Goal: Information Seeking & Learning: Learn about a topic

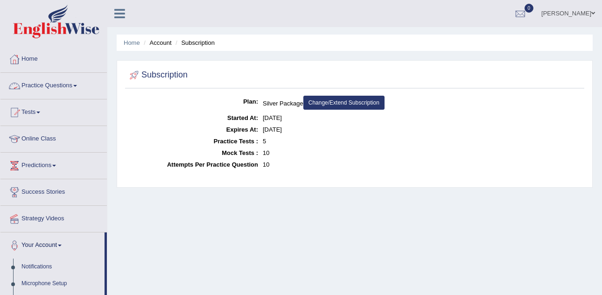
click at [63, 88] on link "Practice Questions" at bounding box center [53, 84] width 106 height 23
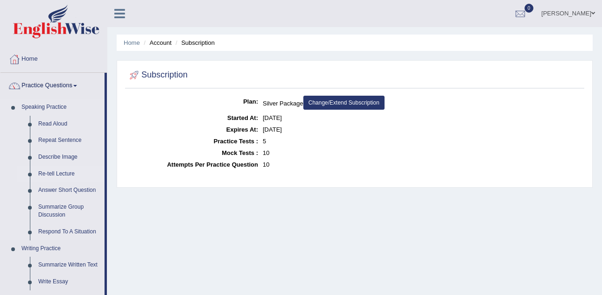
click at [69, 175] on link "Re-tell Lecture" at bounding box center [69, 174] width 70 height 17
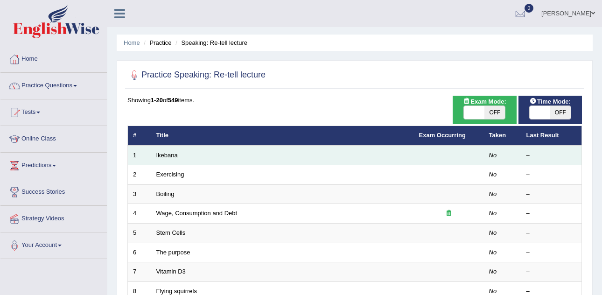
click at [164, 158] on link "Ikebana" at bounding box center [166, 155] width 21 height 7
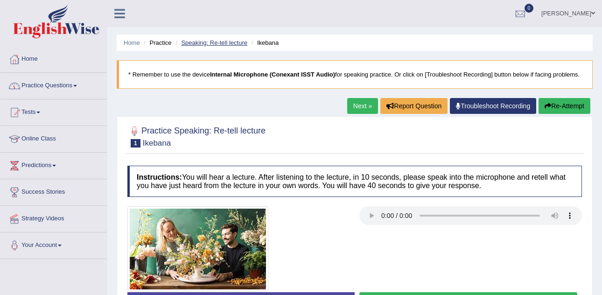
click at [203, 41] on link "Speaking: Re-tell lecture" at bounding box center [214, 42] width 66 height 7
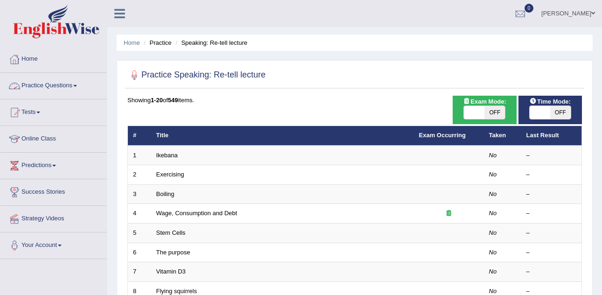
click at [68, 83] on link "Practice Questions" at bounding box center [53, 84] width 106 height 23
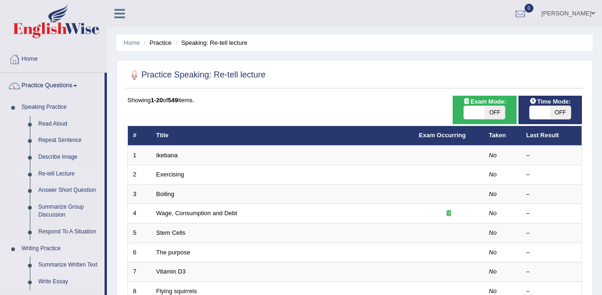
click at [92, 265] on link "Summarize Written Text" at bounding box center [69, 265] width 70 height 17
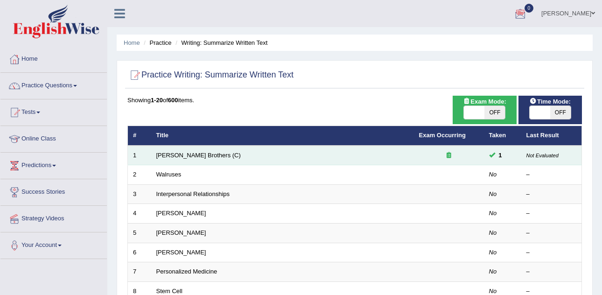
click at [463, 153] on div at bounding box center [449, 155] width 60 height 9
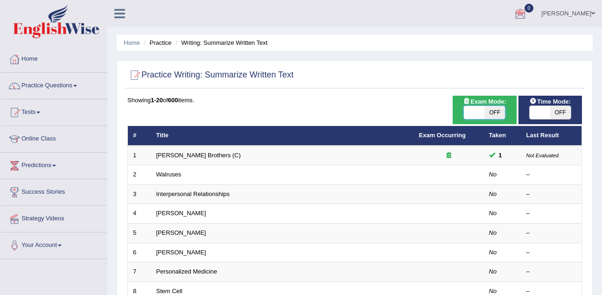
click at [483, 110] on span at bounding box center [474, 112] width 21 height 13
checkbox input "true"
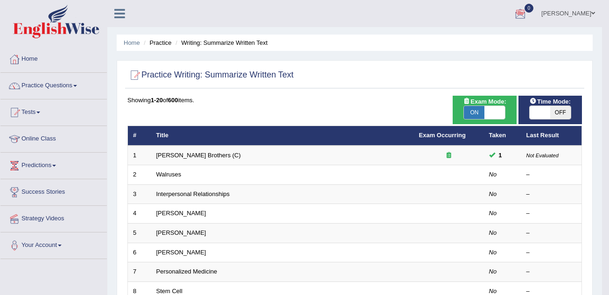
click at [558, 111] on span "OFF" at bounding box center [560, 112] width 21 height 13
checkbox input "true"
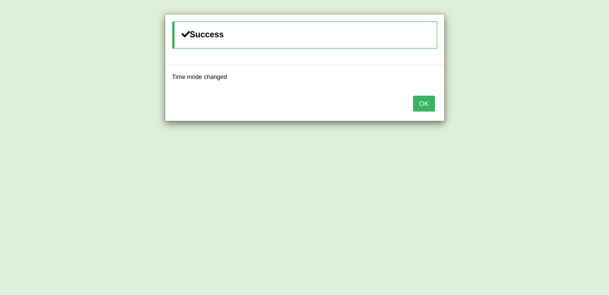
click at [423, 106] on button "OK" at bounding box center [423, 104] width 21 height 16
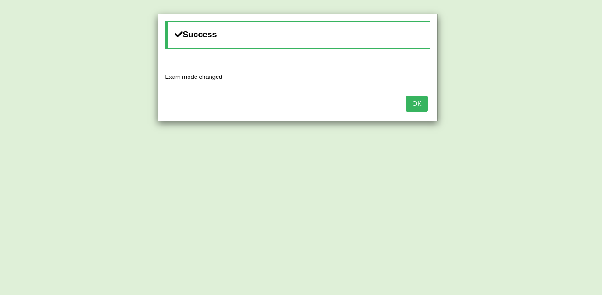
click at [423, 106] on button "OK" at bounding box center [416, 104] width 21 height 16
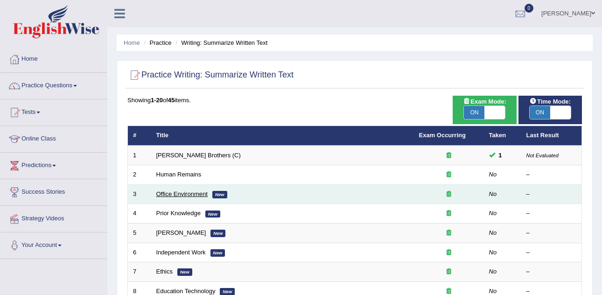
click at [189, 196] on link "Office Environment" at bounding box center [181, 193] width 51 height 7
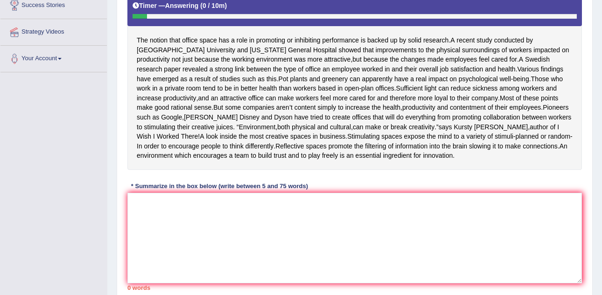
scroll to position [262, 0]
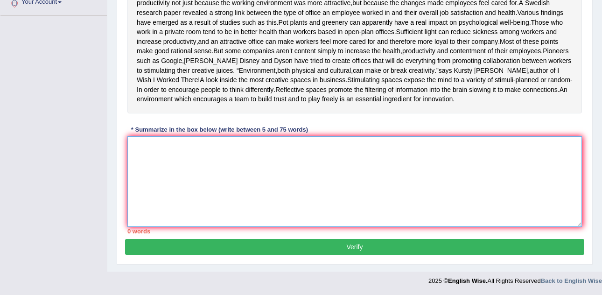
click at [146, 144] on textarea at bounding box center [354, 181] width 455 height 91
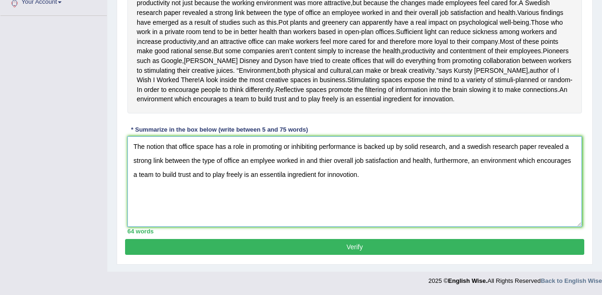
click at [264, 160] on textarea "The notion that office space has a role in promoting or inhibiting performance …" at bounding box center [354, 181] width 455 height 91
click at [266, 161] on textarea "The notion that office space has a role in promoting or inhibiting performance …" at bounding box center [354, 181] width 455 height 91
click at [285, 176] on textarea "The notion that office space has a role in promoting or inhibiting performance …" at bounding box center [354, 181] width 455 height 91
type textarea "The notion that office space has a role in promoting or inhibiting performance …"
click at [378, 245] on button "Verify" at bounding box center [354, 247] width 459 height 16
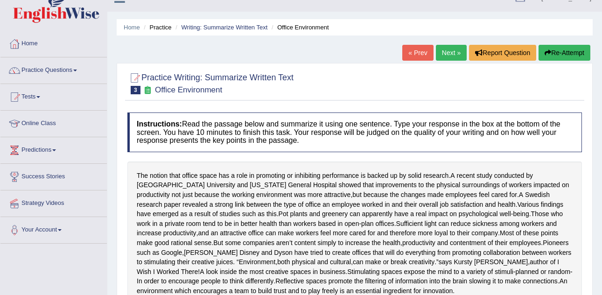
scroll to position [0, 0]
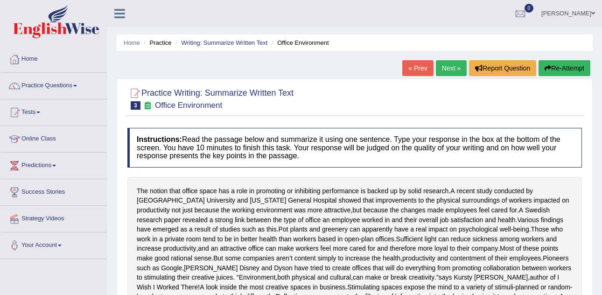
click at [444, 68] on link "Next »" at bounding box center [451, 68] width 31 height 16
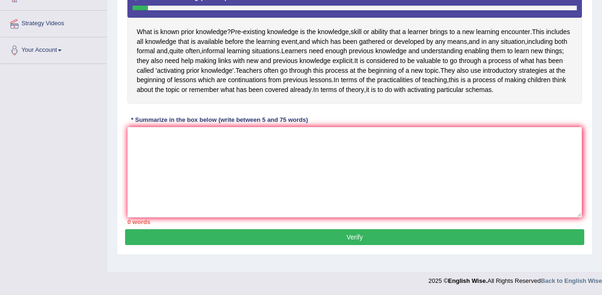
scroll to position [204, 0]
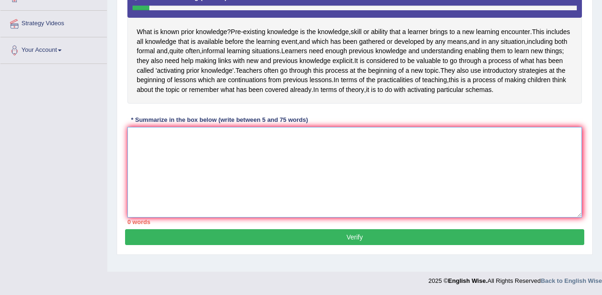
click at [149, 147] on textarea at bounding box center [354, 172] width 455 height 91
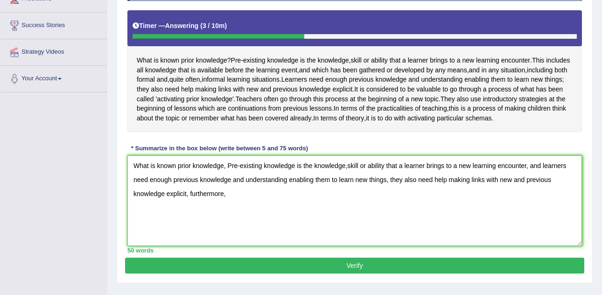
scroll to position [186, 0]
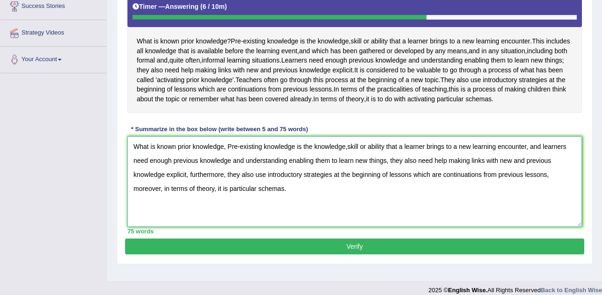
click at [258, 208] on textarea "What is known prior knowledge, Pre-existing knowledge is the knowledge,skill or…" at bounding box center [354, 181] width 455 height 91
click at [229, 209] on textarea "What is known prior knowledge, Pre-existing knowledge is the knowledge,skill or…" at bounding box center [354, 181] width 455 height 91
type textarea "What is known prior knowledge, Pre-existing knowledge is the knowledge,skill or…"
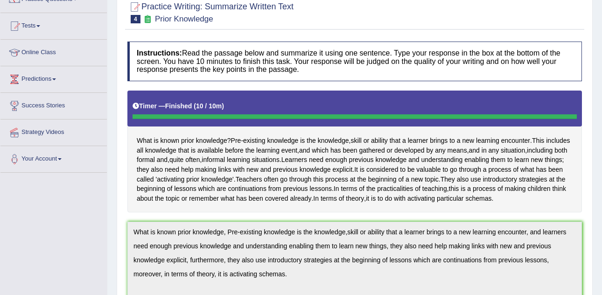
scroll to position [58, 0]
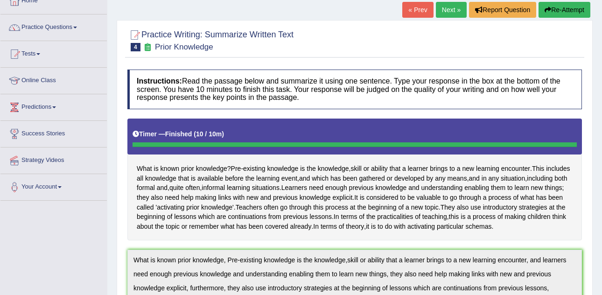
click at [446, 9] on link "Next »" at bounding box center [451, 10] width 31 height 16
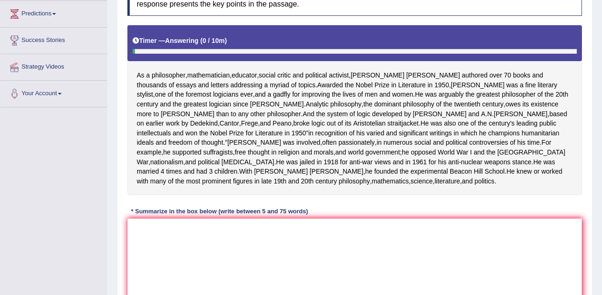
scroll to position [165, 0]
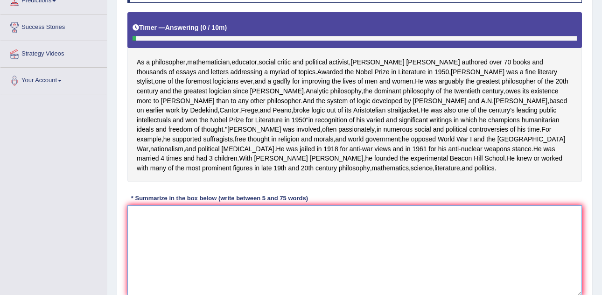
click at [142, 261] on textarea at bounding box center [354, 250] width 455 height 91
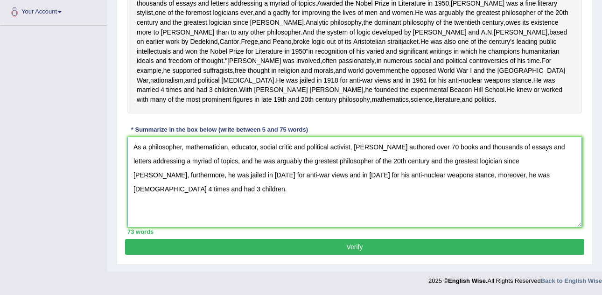
scroll to position [272, 0]
type textarea "As a philosopher, mathematician, educator, social critic and political activist…"
click at [438, 250] on button "Verify" at bounding box center [354, 247] width 459 height 16
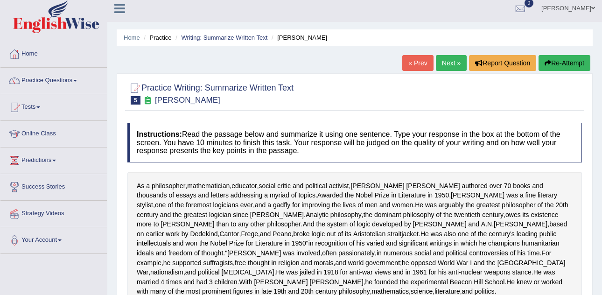
scroll to position [0, 0]
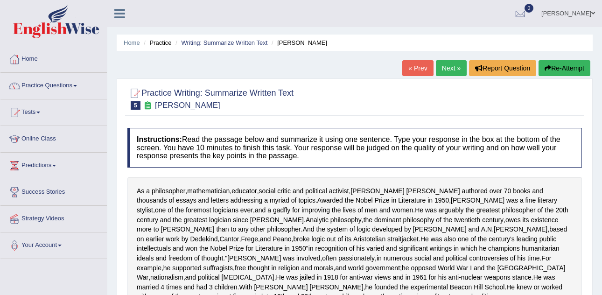
click at [445, 65] on link "Next »" at bounding box center [451, 68] width 31 height 16
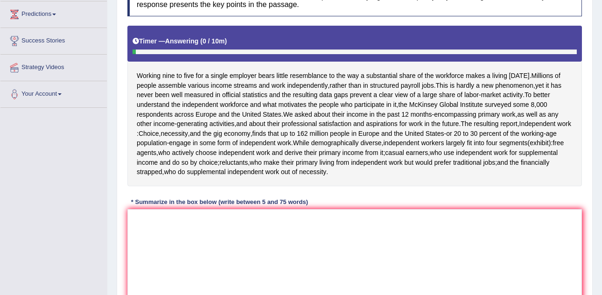
scroll to position [170, 0]
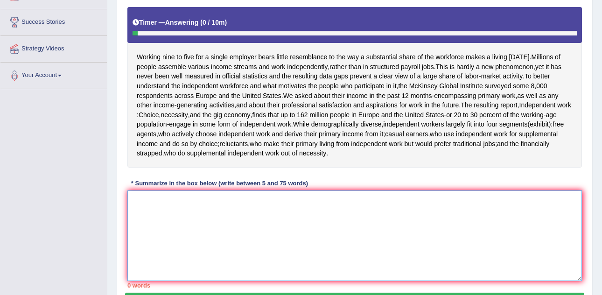
click at [148, 198] on textarea at bounding box center [354, 235] width 455 height 91
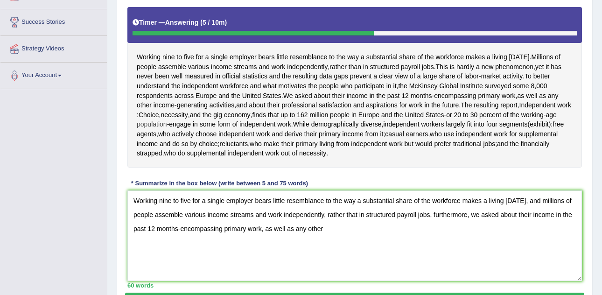
click at [150, 127] on span "population" at bounding box center [152, 124] width 30 height 10
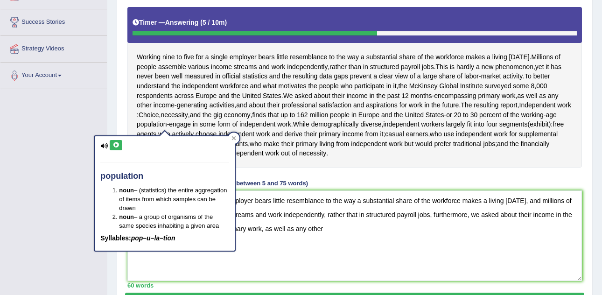
click at [393, 177] on div "Instructions: Read the passage below and summarize it using one sentence. Type …" at bounding box center [354, 122] width 459 height 339
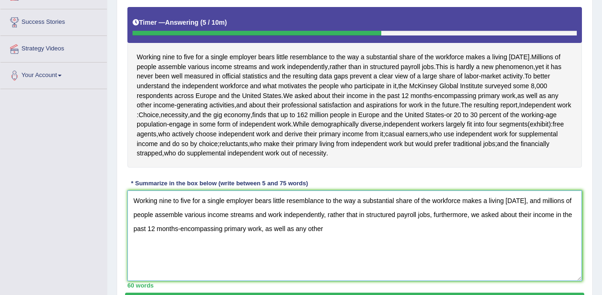
click at [323, 231] on textarea "Working nine to five for a single employer bears little resemblance to the way …" at bounding box center [354, 235] width 455 height 91
click at [432, 227] on textarea "Working nine to five for a single employer bears little resemblance to the way …" at bounding box center [354, 235] width 455 height 91
click at [471, 226] on textarea "Working nine to five for a single employer bears little resemblance to the way …" at bounding box center [354, 235] width 455 height 91
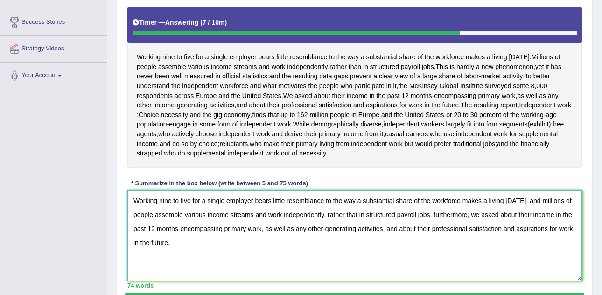
click at [358, 217] on textarea "Working nine to five for a single employer bears little resemblance to the way …" at bounding box center [354, 235] width 455 height 91
click at [323, 228] on textarea "Working nine to five for a single employer bears little resemblance to the way …" at bounding box center [354, 235] width 455 height 91
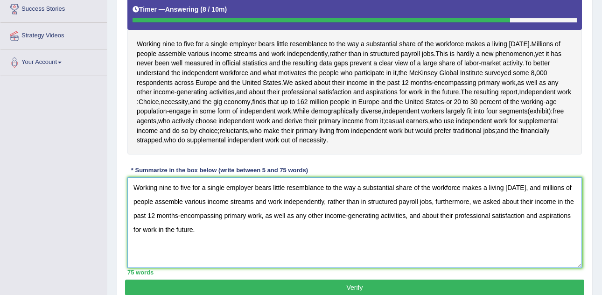
scroll to position [189, 0]
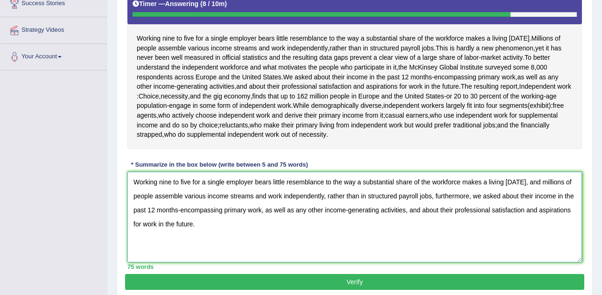
type textarea "Working nine to five for a single employer bears little resemblance to the way …"
click at [450, 280] on button "Verify" at bounding box center [354, 282] width 459 height 16
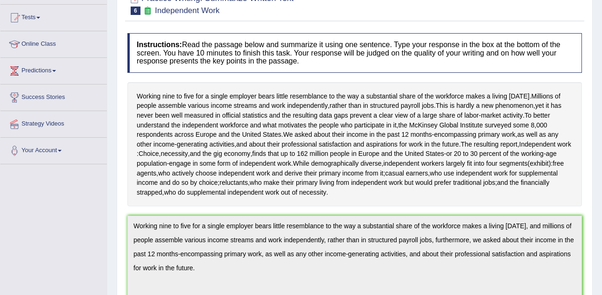
scroll to position [50, 0]
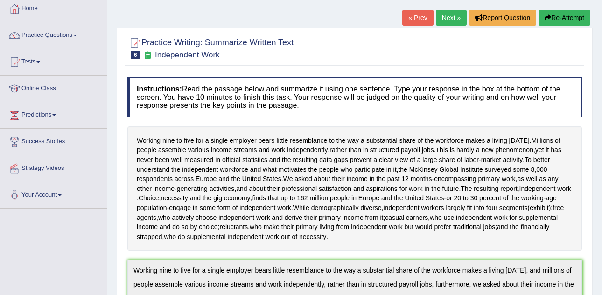
click at [451, 15] on link "Next »" at bounding box center [451, 18] width 31 height 16
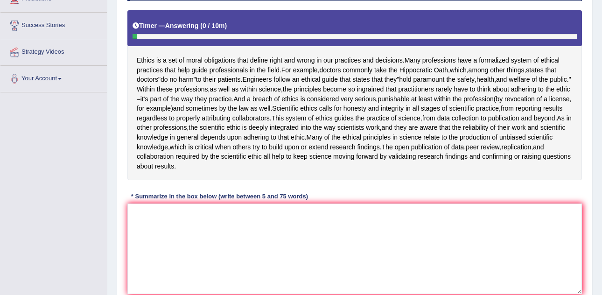
scroll to position [168, 0]
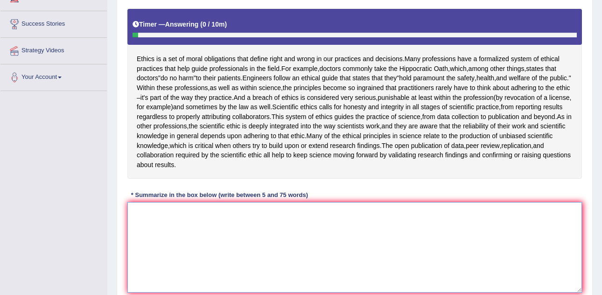
click at [157, 229] on textarea at bounding box center [354, 247] width 455 height 91
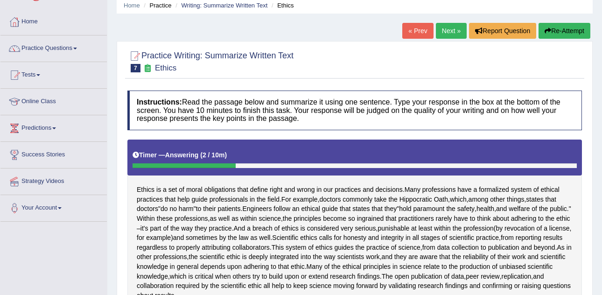
scroll to position [89, 0]
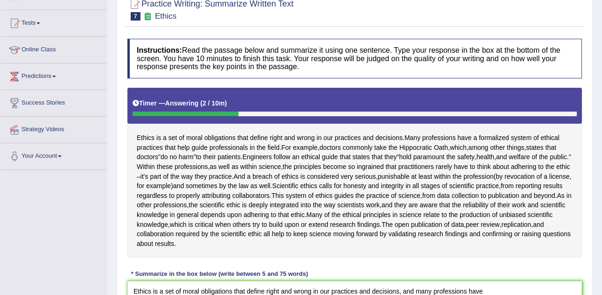
click at [355, 263] on div "Instructions: Read the passage below and summarize it using one sentence. Type …" at bounding box center [354, 208] width 459 height 349
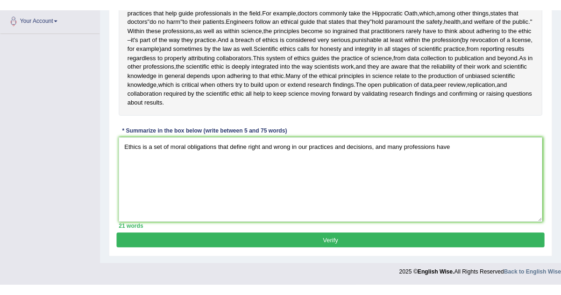
scroll to position [215, 0]
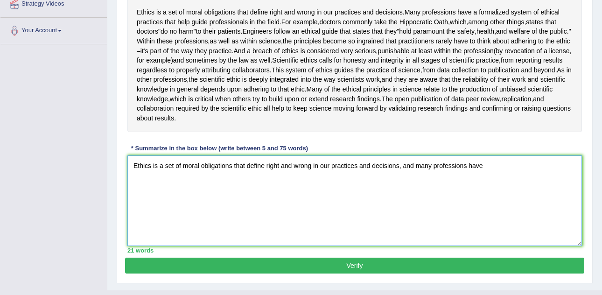
click at [447, 187] on textarea "Ethics is a set of moral obligations that define right and wrong in our practic…" at bounding box center [354, 200] width 455 height 91
click at [428, 208] on textarea "Ethics is a set of moral obligations that define right and wrong in our practic…" at bounding box center [354, 200] width 455 height 91
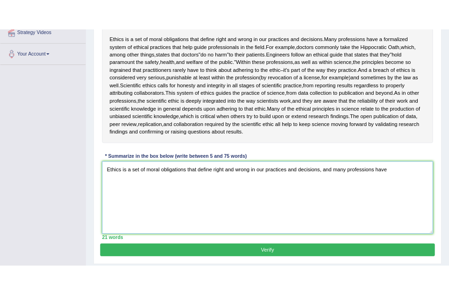
scroll to position [195, 0]
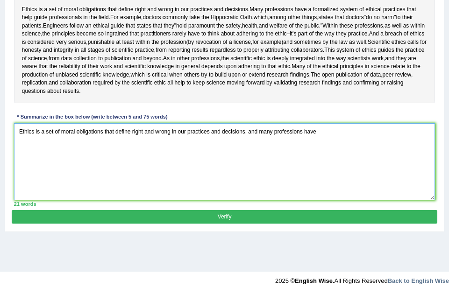
click at [320, 133] on textarea "Ethics is a set of moral obligations that define right and wrong in our practic…" at bounding box center [224, 161] width 421 height 77
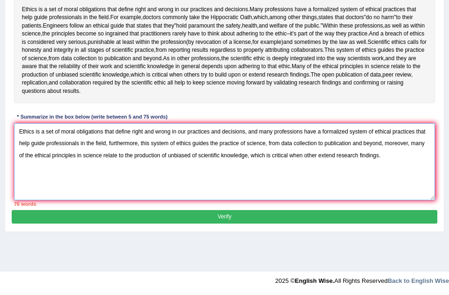
click at [318, 155] on textarea "Ethics is a set of moral obligations that define right and wrong in our practic…" at bounding box center [224, 161] width 421 height 77
click at [379, 158] on textarea "Ethics is a set of moral obligations that define right and wrong in our practic…" at bounding box center [224, 161] width 421 height 77
click at [272, 156] on textarea "Ethics is a set of moral obligations that define right and wrong in our practic…" at bounding box center [224, 161] width 421 height 77
click at [316, 156] on textarea "Ethics is a set of moral obligations that define right and wrong in our practic…" at bounding box center [224, 161] width 421 height 77
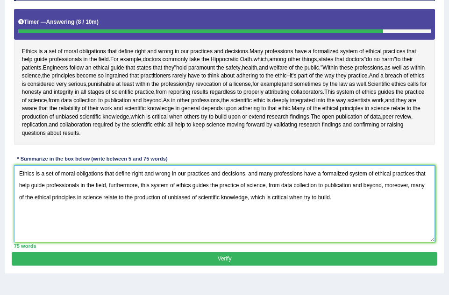
scroll to position [139, 0]
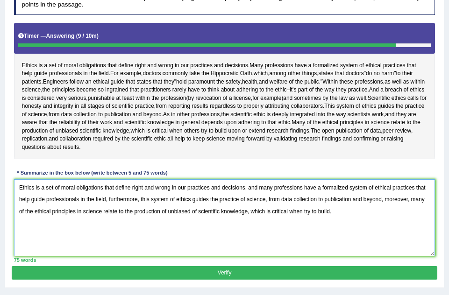
type textarea "Ethics is a set of moral obligations that define right and wrong in our practic…"
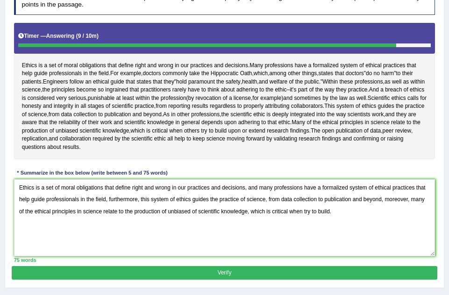
click at [396, 273] on button "Verify" at bounding box center [224, 273] width 425 height 14
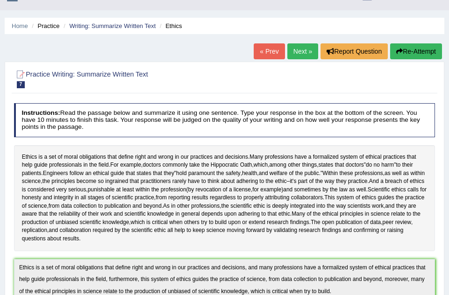
scroll to position [16, 0]
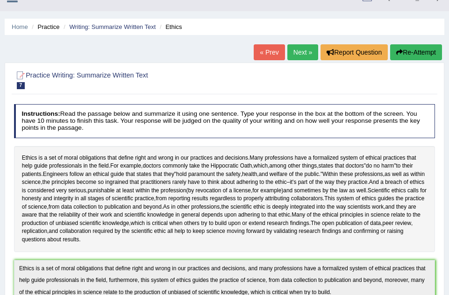
click at [303, 48] on link "Next »" at bounding box center [302, 52] width 31 height 16
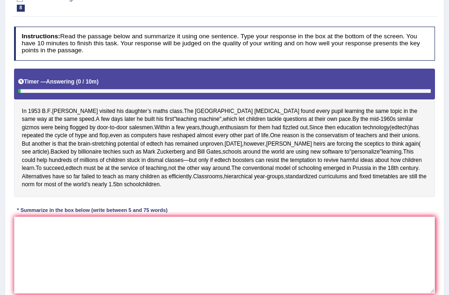
scroll to position [112, 0]
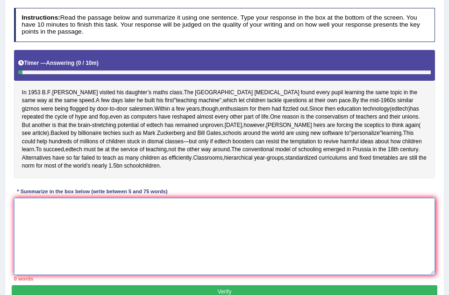
click at [27, 208] on textarea at bounding box center [224, 236] width 421 height 77
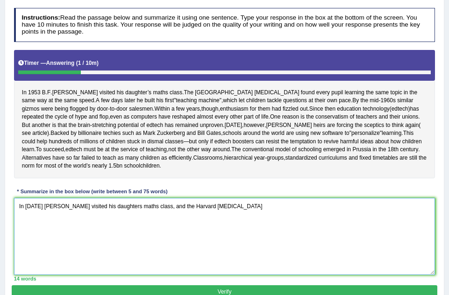
click at [231, 198] on textarea "In 1953 B.F. Skinner visited his daughters maths class, and the Harvard psychol…" at bounding box center [224, 236] width 421 height 77
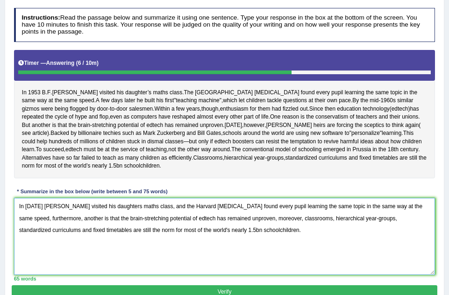
type textarea "In 1953 B.F. Skinner visited his daughters maths class, and the Harvard psychol…"
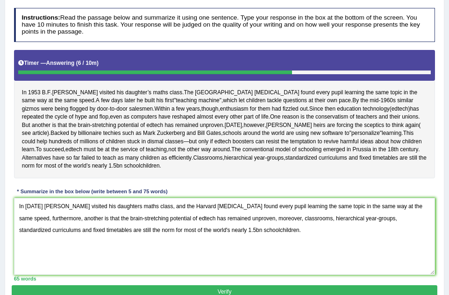
click at [247, 285] on button "Verify" at bounding box center [224, 292] width 425 height 14
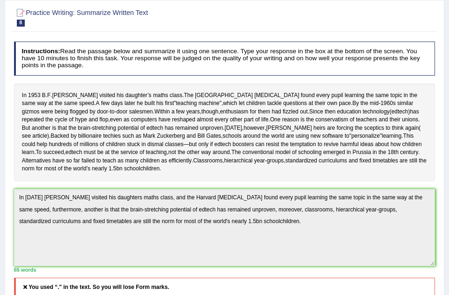
scroll to position [79, 0]
click at [127, 165] on div "Instructions: Read the passage below and summarize it using one sentence. Type …" at bounding box center [224, 233] width 425 height 393
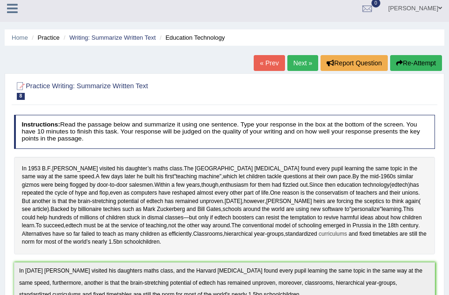
scroll to position [4, 0]
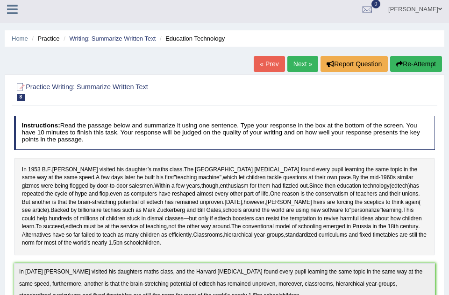
click at [293, 66] on link "Next »" at bounding box center [302, 64] width 31 height 16
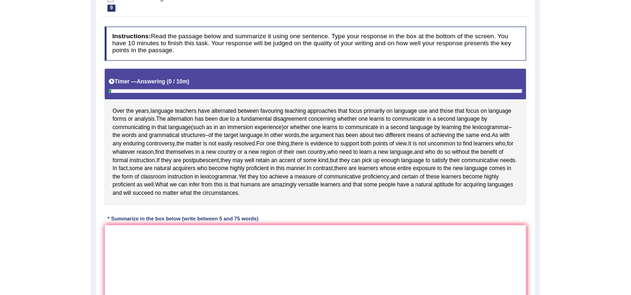
scroll to position [112, 0]
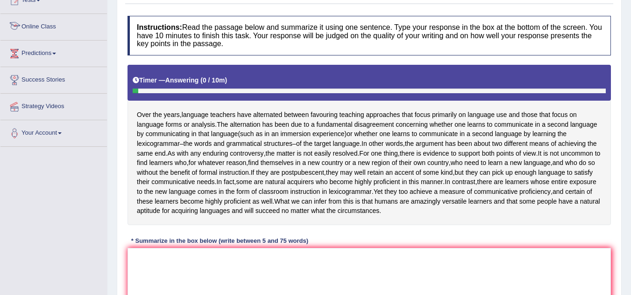
click at [92, 35] on link "Online Class" at bounding box center [53, 25] width 106 height 23
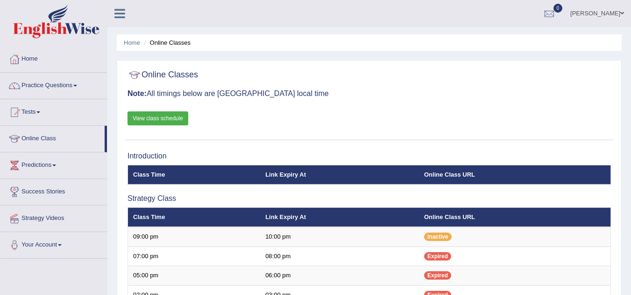
click at [75, 84] on link "Practice Questions" at bounding box center [53, 84] width 106 height 23
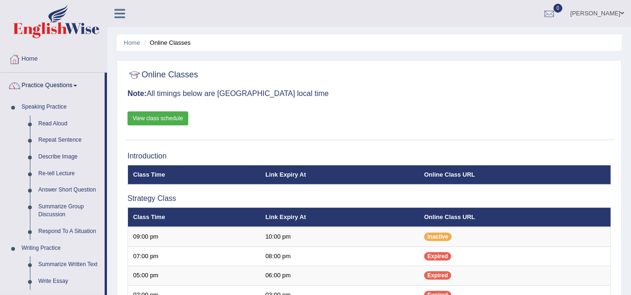
click at [81, 247] on link "Writing Practice" at bounding box center [60, 248] width 87 height 17
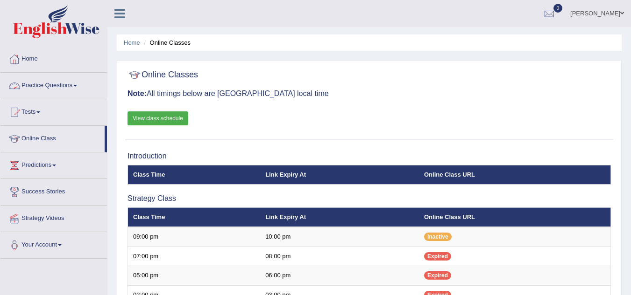
click at [76, 81] on link "Practice Questions" at bounding box center [53, 84] width 106 height 23
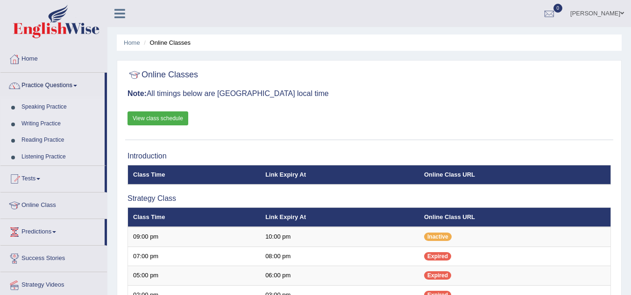
click at [50, 100] on link "Speaking Practice" at bounding box center [60, 107] width 87 height 17
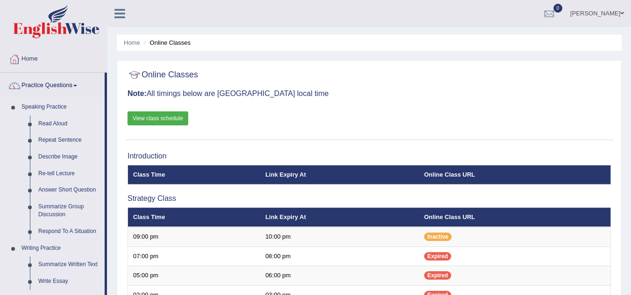
click at [40, 247] on link "Writing Practice" at bounding box center [60, 248] width 87 height 17
click at [43, 245] on link "Writing Practice" at bounding box center [60, 248] width 87 height 17
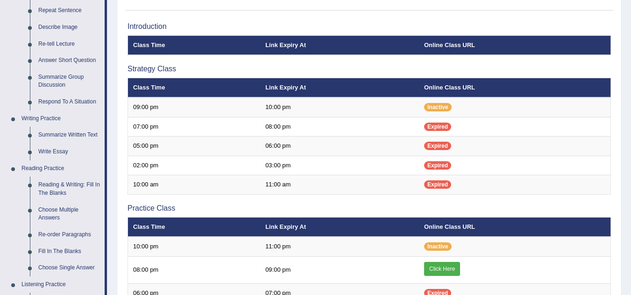
scroll to position [131, 0]
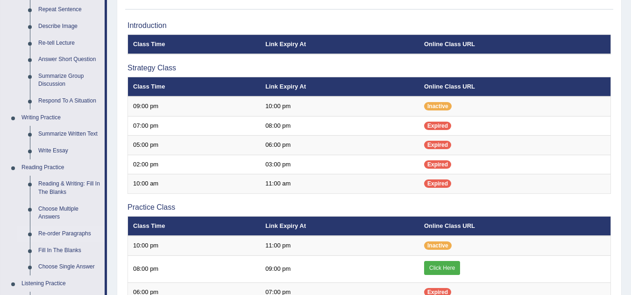
click at [72, 233] on link "Re-order Paragraphs" at bounding box center [69, 234] width 70 height 17
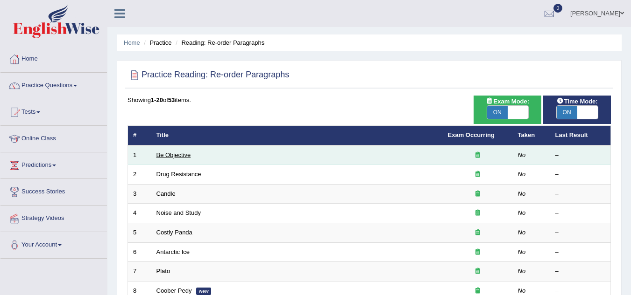
click at [180, 153] on link "Be Objective" at bounding box center [173, 155] width 35 height 7
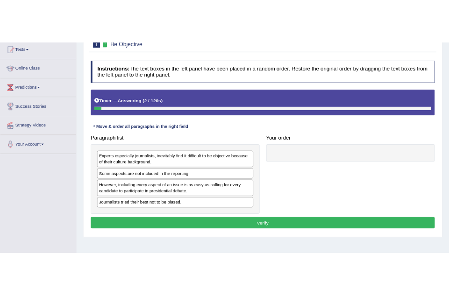
scroll to position [112, 0]
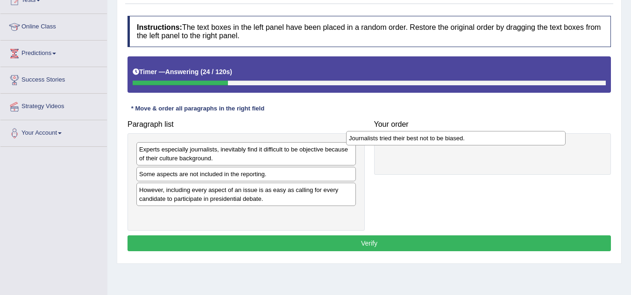
drag, startPoint x: 174, startPoint y: 215, endPoint x: 392, endPoint y: 138, distance: 230.6
click at [392, 138] on div "Journalists tried their best not to be biased." at bounding box center [455, 138] width 219 height 14
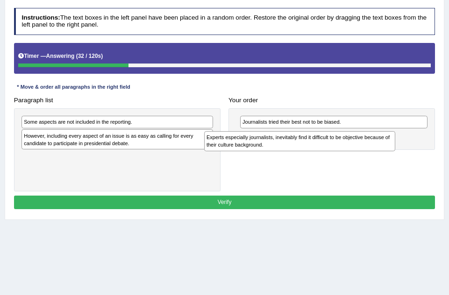
drag, startPoint x: 130, startPoint y: 129, endPoint x: 353, endPoint y: 149, distance: 224.0
click at [353, 149] on div "Experts especially journalists, inevitably find it difficult to be objective be…" at bounding box center [299, 141] width 191 height 20
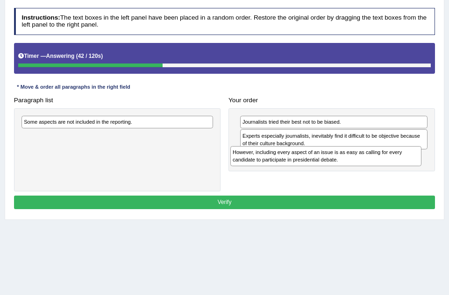
drag, startPoint x: 98, startPoint y: 145, endPoint x: 345, endPoint y: 171, distance: 249.2
click at [345, 171] on div "Paragraph list Some aspects are not included in the reporting. However, includi…" at bounding box center [224, 142] width 429 height 98
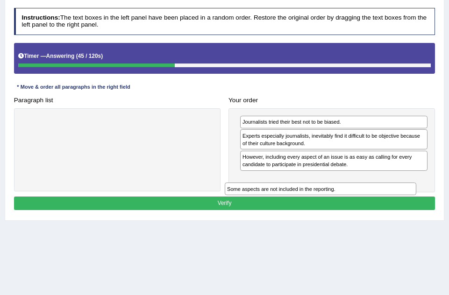
drag, startPoint x: 73, startPoint y: 121, endPoint x: 315, endPoint y: 203, distance: 255.9
click at [315, 203] on div "Instructions: The text boxes in the left panel have been placed in a random ord…" at bounding box center [224, 110] width 425 height 212
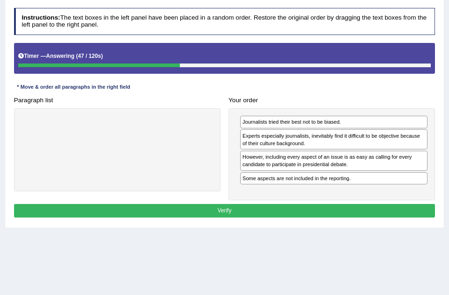
click at [307, 210] on button "Verify" at bounding box center [224, 211] width 421 height 14
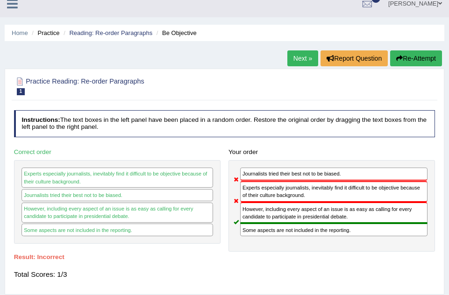
scroll to position [0, 0]
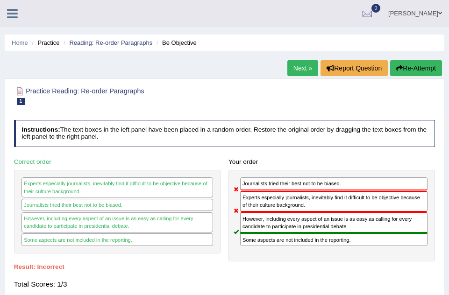
click at [405, 70] on button "Re-Attempt" at bounding box center [416, 68] width 52 height 16
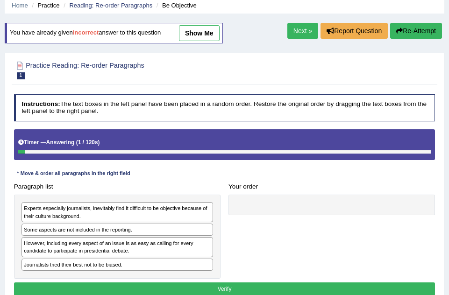
scroll to position [56, 0]
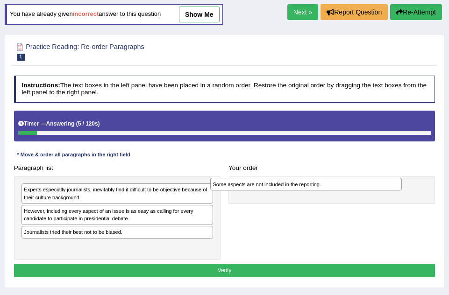
drag, startPoint x: 83, startPoint y: 212, endPoint x: 312, endPoint y: 188, distance: 230.4
click at [312, 188] on div "Some aspects are not included in the reporting." at bounding box center [305, 184] width 191 height 13
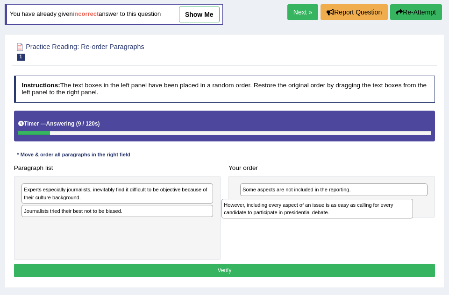
drag, startPoint x: 116, startPoint y: 217, endPoint x: 368, endPoint y: 218, distance: 251.6
click at [368, 218] on div "However, including every aspect of an issue is as easy as calling for every can…" at bounding box center [316, 209] width 191 height 20
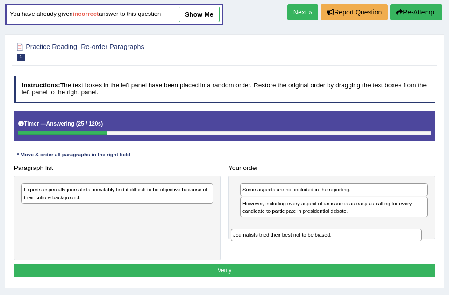
drag, startPoint x: 76, startPoint y: 212, endPoint x: 332, endPoint y: 242, distance: 258.0
click at [332, 242] on div "Paragraph list Experts especially journalists, inevitably find it difficult to …" at bounding box center [224, 210] width 429 height 99
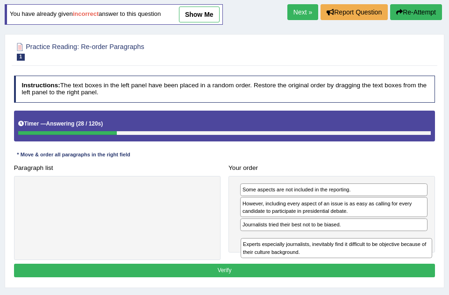
drag, startPoint x: 128, startPoint y: 194, endPoint x: 387, endPoint y: 262, distance: 268.3
click at [387, 262] on div "Instructions: The text boxes in the left panel have been placed in a random ord…" at bounding box center [224, 178] width 425 height 212
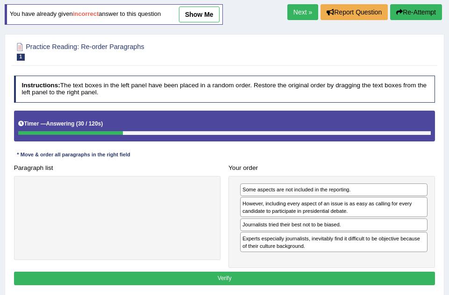
click at [351, 275] on button "Verify" at bounding box center [224, 279] width 421 height 14
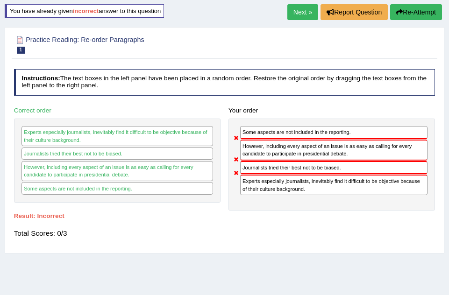
click at [411, 9] on button "Re-Attempt" at bounding box center [416, 12] width 52 height 16
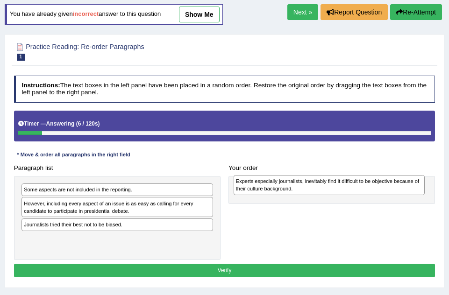
drag, startPoint x: 108, startPoint y: 191, endPoint x: 361, endPoint y: 185, distance: 253.0
click at [361, 185] on div "Experts especially journalists, inevitably find it difficult to be objective be…" at bounding box center [328, 185] width 191 height 20
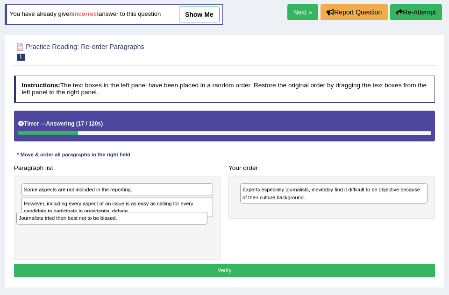
drag, startPoint x: 106, startPoint y: 225, endPoint x: 97, endPoint y: 226, distance: 9.0
click at [97, 226] on div "Some aspects are not included in the reporting. However, including every aspect…" at bounding box center [117, 218] width 206 height 84
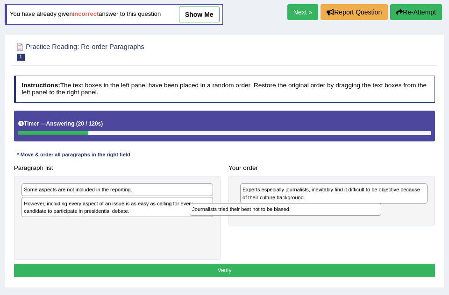
drag, startPoint x: 97, startPoint y: 220, endPoint x: 298, endPoint y: 212, distance: 201.3
click at [298, 212] on div "Journalists tried their best not to be biased." at bounding box center [284, 209] width 191 height 13
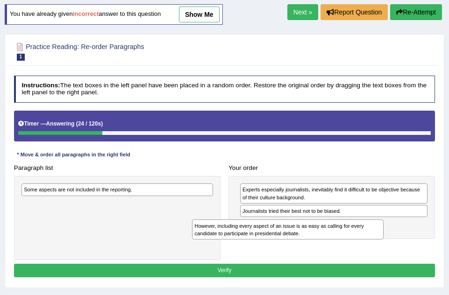
drag, startPoint x: 121, startPoint y: 207, endPoint x: 345, endPoint y: 239, distance: 226.8
click at [345, 239] on div "Paragraph list Some aspects are not included in the reporting. However, includi…" at bounding box center [224, 210] width 429 height 99
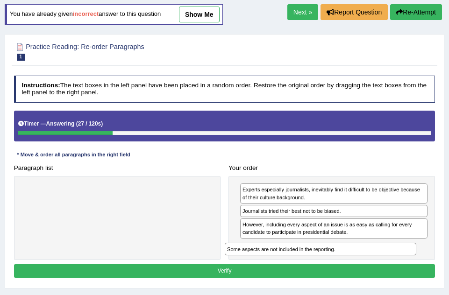
drag, startPoint x: 133, startPoint y: 189, endPoint x: 380, endPoint y: 267, distance: 259.5
click at [380, 267] on div "Instructions: The text boxes in the left panel have been placed in a random ord…" at bounding box center [224, 178] width 425 height 212
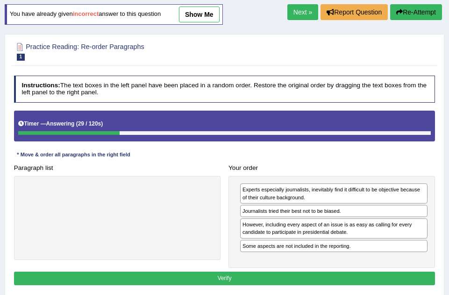
click at [369, 277] on button "Verify" at bounding box center [224, 279] width 421 height 14
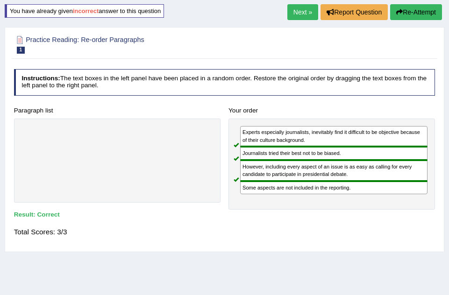
click at [409, 9] on button "Re-Attempt" at bounding box center [416, 12] width 52 height 16
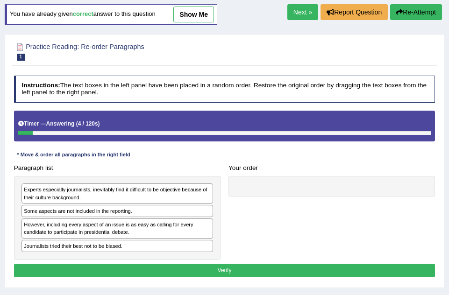
click at [295, 12] on link "Next »" at bounding box center [302, 12] width 31 height 16
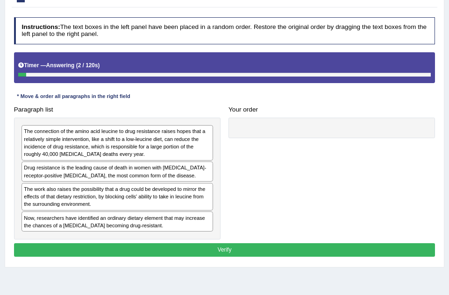
scroll to position [112, 0]
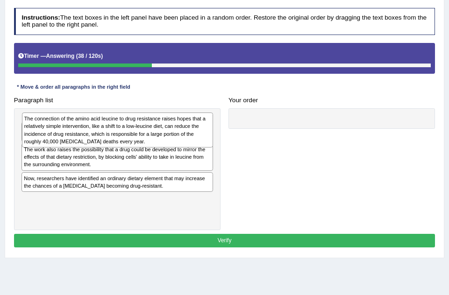
click at [115, 135] on div "The connection of the amino acid leucine to drug resistance raises hopes that a…" at bounding box center [117, 129] width 191 height 35
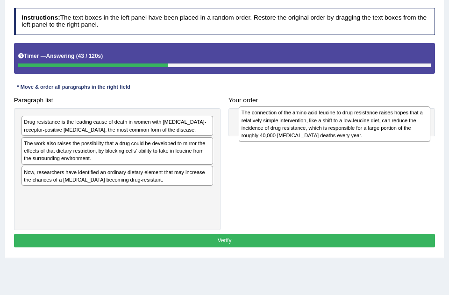
drag, startPoint x: 102, startPoint y: 136, endPoint x: 361, endPoint y: 129, distance: 259.1
click at [361, 129] on div "The connection of the amino acid leucine to drug resistance raises hopes that a…" at bounding box center [333, 123] width 191 height 35
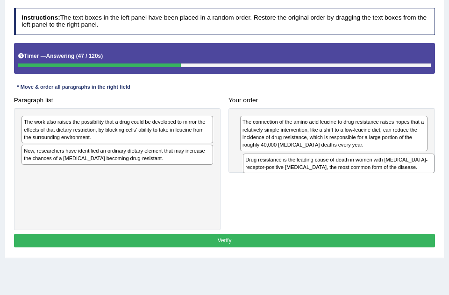
drag, startPoint x: 168, startPoint y: 127, endPoint x: 435, endPoint y: 175, distance: 272.2
click at [435, 175] on div "Paragraph list Drug resistance is the leading cause of death in women with [MED…" at bounding box center [224, 161] width 429 height 137
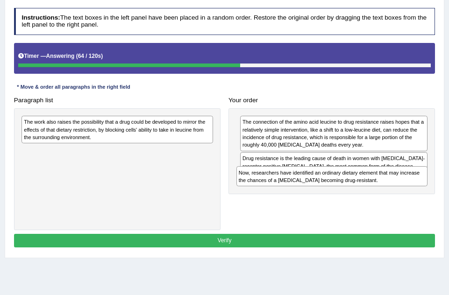
drag, startPoint x: 140, startPoint y: 158, endPoint x: 398, endPoint y: 196, distance: 260.8
click at [398, 196] on div "Paragraph list The work also raises the possibility that a drug could be develo…" at bounding box center [224, 161] width 429 height 137
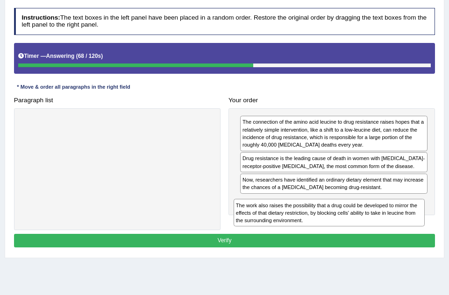
drag, startPoint x: 187, startPoint y: 134, endPoint x: 440, endPoint y: 236, distance: 272.7
click at [440, 236] on div "Practice Reading: Re-order Paragraphs 2 Drug Resistance Instructions: The text …" at bounding box center [224, 112] width 439 height 292
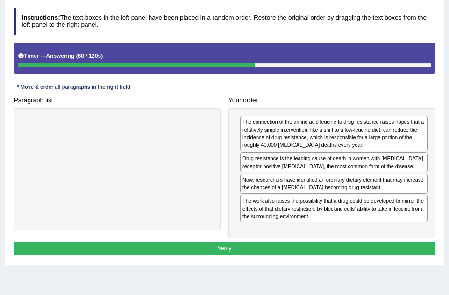
click at [440, 236] on div "Practice Reading: Re-order Paragraphs 2 Drug Resistance Instructions: The text …" at bounding box center [224, 116] width 439 height 300
click at [354, 250] on button "Verify" at bounding box center [224, 249] width 421 height 14
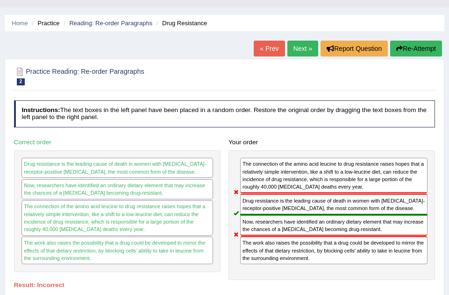
scroll to position [19, 0]
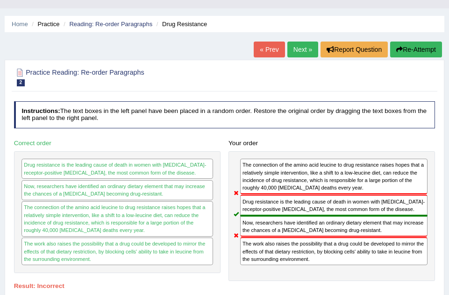
click at [414, 50] on button "Re-Attempt" at bounding box center [416, 50] width 52 height 16
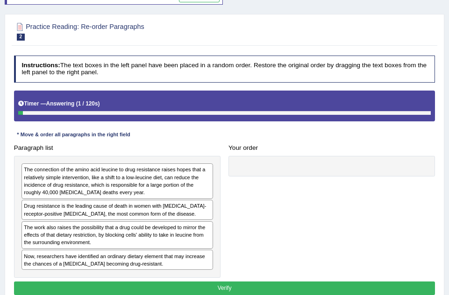
scroll to position [93, 0]
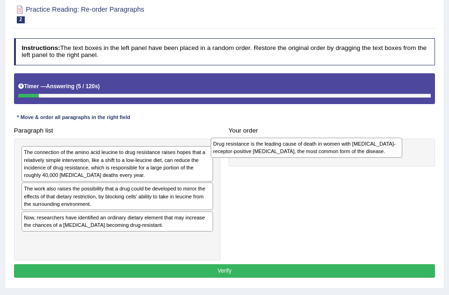
drag, startPoint x: 105, startPoint y: 193, endPoint x: 336, endPoint y: 154, distance: 233.9
click at [336, 154] on div "Drug resistance is the leading cause of death in women with estrogen-receptor-p…" at bounding box center [305, 148] width 191 height 20
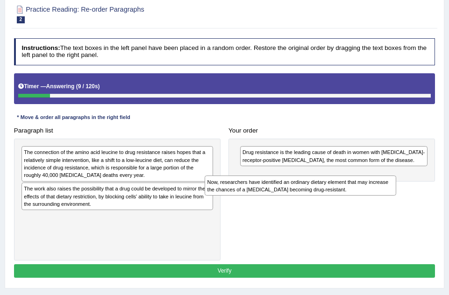
drag, startPoint x: 53, startPoint y: 223, endPoint x: 278, endPoint y: 192, distance: 227.1
click at [278, 192] on div "Now, researchers have identified an ordinary dietary element that may increase …" at bounding box center [299, 185] width 191 height 20
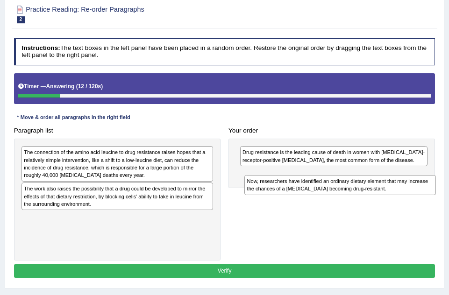
drag, startPoint x: 175, startPoint y: 231, endPoint x: 436, endPoint y: 203, distance: 261.9
click at [436, 203] on div "Paragraph list The connection of the amino acid leucine to drug resistance rais…" at bounding box center [224, 192] width 429 height 137
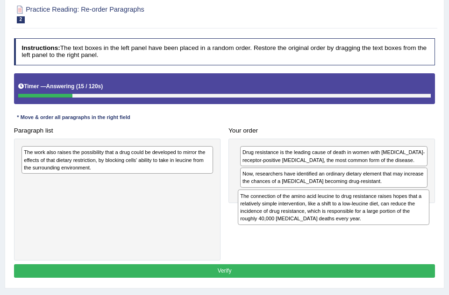
drag, startPoint x: 138, startPoint y: 169, endPoint x: 396, endPoint y: 224, distance: 263.4
click at [396, 224] on div "The connection of the amino acid leucine to drug resistance raises hopes that a…" at bounding box center [333, 206] width 191 height 35
drag, startPoint x: 179, startPoint y: 197, endPoint x: 436, endPoint y: 223, distance: 258.4
click at [436, 223] on div "Paragraph list The work also raises the possibility that a drug could be develo…" at bounding box center [224, 192] width 429 height 137
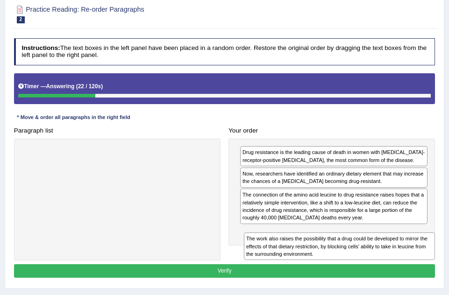
drag, startPoint x: 144, startPoint y: 155, endPoint x: 403, endPoint y: 258, distance: 278.6
click at [403, 258] on div "The work also raises the possibility that a drug could be developed to mirror t…" at bounding box center [339, 246] width 191 height 28
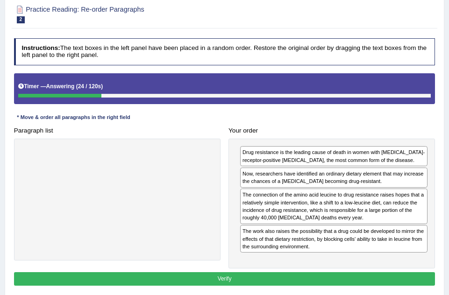
click at [347, 275] on button "Verify" at bounding box center [224, 279] width 421 height 14
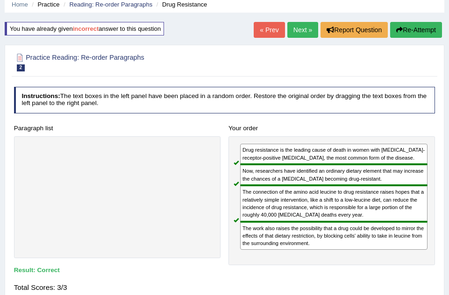
scroll to position [30, 0]
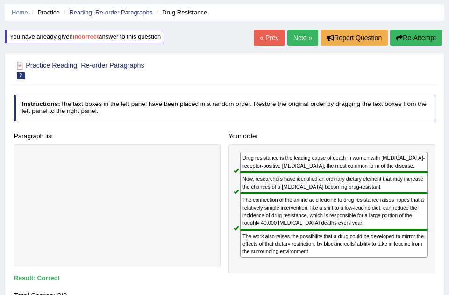
click at [297, 40] on link "Next »" at bounding box center [302, 38] width 31 height 16
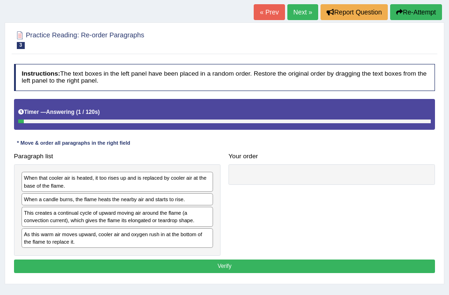
scroll to position [75, 0]
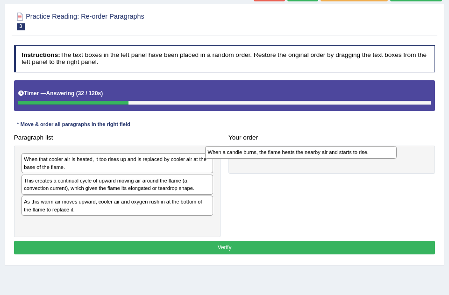
drag, startPoint x: 50, startPoint y: 182, endPoint x: 271, endPoint y: 157, distance: 222.2
click at [271, 157] on div "When a candle burns, the flame heats the nearby air and starts to rise." at bounding box center [300, 152] width 191 height 13
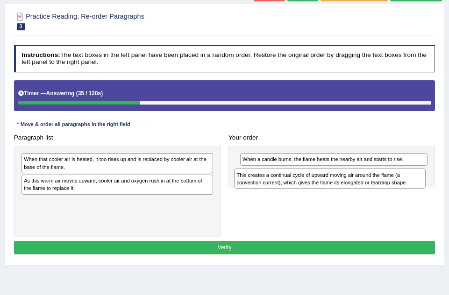
drag, startPoint x: 132, startPoint y: 187, endPoint x: 386, endPoint y: 187, distance: 254.4
click at [386, 187] on div "This creates a continual cycle of upward moving air around the flame (a convect…" at bounding box center [329, 178] width 191 height 20
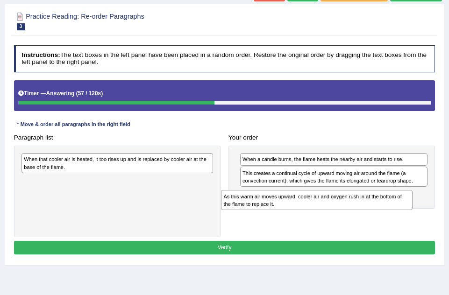
drag, startPoint x: 64, startPoint y: 187, endPoint x: 314, endPoint y: 207, distance: 250.5
click at [314, 207] on div "Paragraph list When that cooler air is heated, it too rises up and is replaced …" at bounding box center [224, 184] width 429 height 106
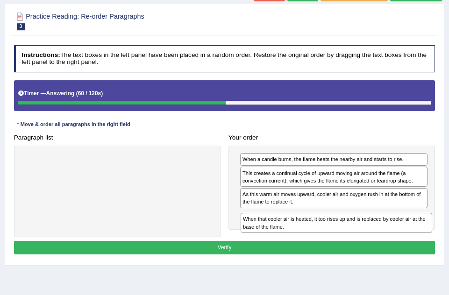
drag, startPoint x: 144, startPoint y: 157, endPoint x: 404, endPoint y: 231, distance: 269.9
click at [404, 231] on div "When that cooler air is heated, it too rises up and is replaced by cooler air a…" at bounding box center [335, 223] width 191 height 20
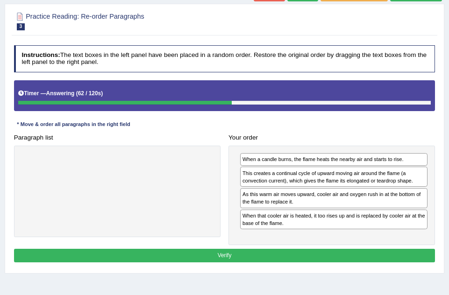
click at [347, 254] on button "Verify" at bounding box center [224, 256] width 421 height 14
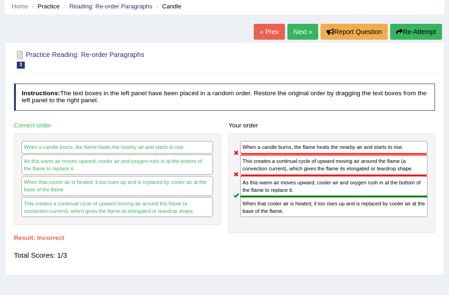
scroll to position [19, 0]
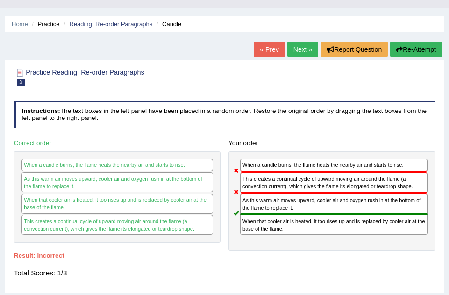
click at [420, 48] on button "Re-Attempt" at bounding box center [416, 50] width 52 height 16
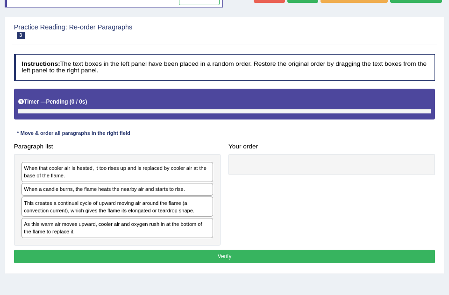
scroll to position [75, 0]
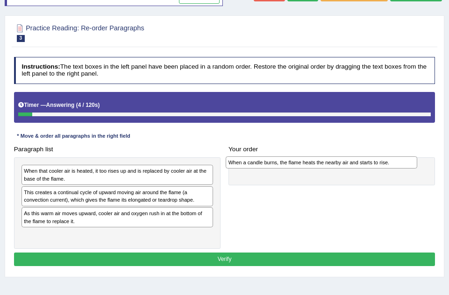
drag, startPoint x: 50, startPoint y: 193, endPoint x: 293, endPoint y: 165, distance: 243.8
click at [293, 165] on div "When a candle burns, the flame heats the nearby air and starts to rise." at bounding box center [320, 162] width 191 height 13
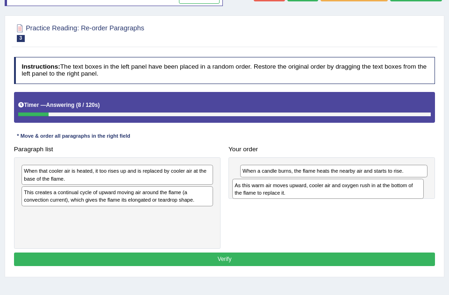
drag, startPoint x: 44, startPoint y: 221, endPoint x: 295, endPoint y: 199, distance: 251.6
click at [295, 199] on div "Paragraph list When that cooler air is heated, it too rises up and is replaced …" at bounding box center [224, 195] width 429 height 106
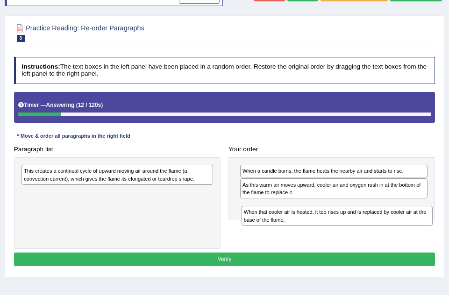
drag, startPoint x: 60, startPoint y: 176, endPoint x: 321, endPoint y: 228, distance: 265.5
click at [321, 228] on div "Paragraph list When that cooler air is heated, it too rises up and is replaced …" at bounding box center [224, 195] width 429 height 106
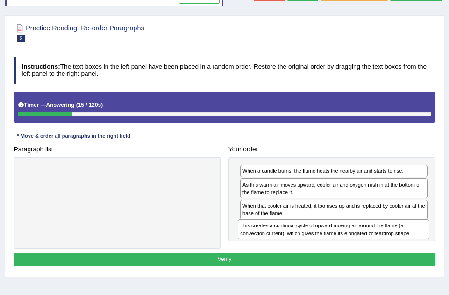
drag, startPoint x: 143, startPoint y: 175, endPoint x: 401, endPoint y: 243, distance: 267.3
click at [401, 243] on div "Paragraph list This creates a continual cycle of upward moving air around the f…" at bounding box center [224, 195] width 429 height 106
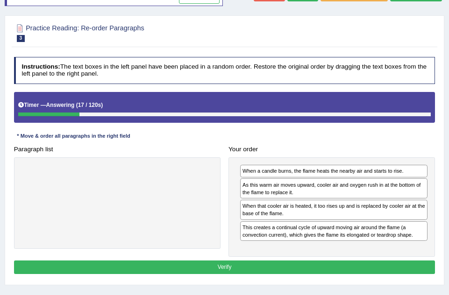
click at [347, 267] on button "Verify" at bounding box center [224, 267] width 421 height 14
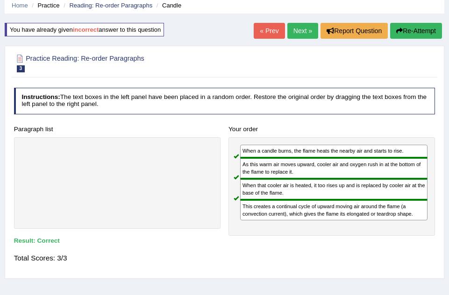
scroll to position [19, 0]
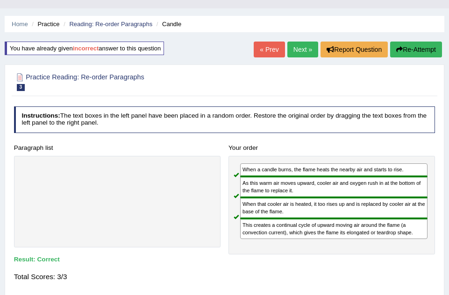
click at [297, 47] on link "Next »" at bounding box center [302, 50] width 31 height 16
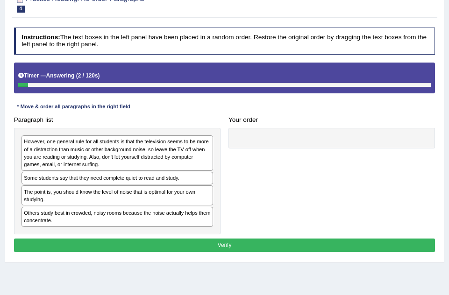
scroll to position [93, 0]
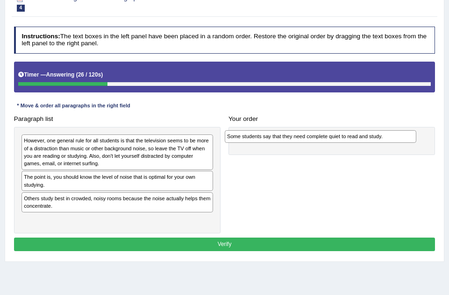
drag, startPoint x: 97, startPoint y: 178, endPoint x: 338, endPoint y: 140, distance: 243.7
click at [338, 140] on div "Some students say that they need complete quiet to read and study." at bounding box center [319, 136] width 191 height 13
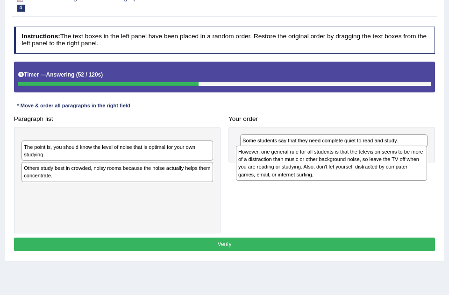
drag, startPoint x: 86, startPoint y: 155, endPoint x: 340, endPoint y: 172, distance: 254.4
click at [340, 172] on div "However, one general rule for all students is that the television seems to be m…" at bounding box center [331, 163] width 191 height 35
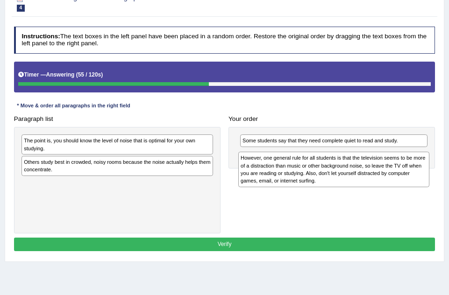
drag, startPoint x: 155, startPoint y: 151, endPoint x: 412, endPoint y: 175, distance: 257.8
click at [412, 175] on div "However, one general rule for all students is that the television seems to be m…" at bounding box center [333, 169] width 191 height 35
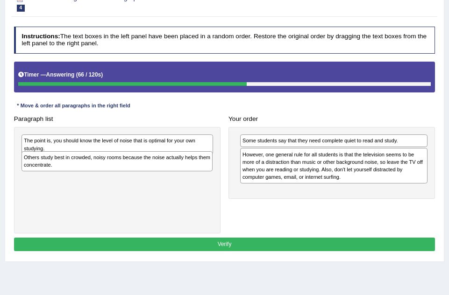
click at [108, 170] on div "Others study best in crowded, noisy rooms because the noise actually helps them…" at bounding box center [116, 161] width 191 height 20
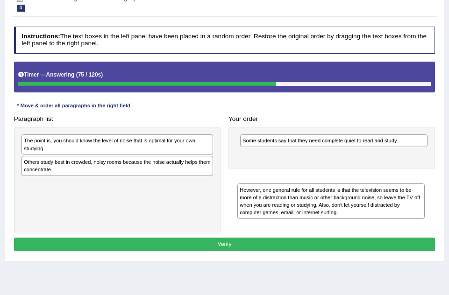
drag, startPoint x: 285, startPoint y: 163, endPoint x: 284, endPoint y: 211, distance: 48.1
click at [284, 211] on div "However, one general rule for all students is that the television seems to be m…" at bounding box center [330, 200] width 187 height 35
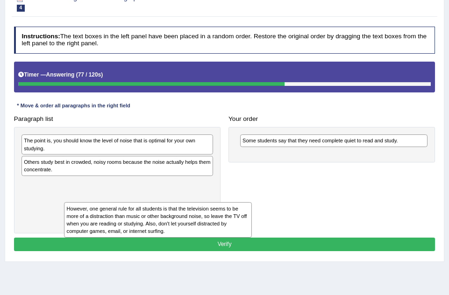
drag, startPoint x: 276, startPoint y: 169, endPoint x: 69, endPoint y: 240, distance: 219.5
click at [69, 240] on div "Instructions: The text boxes in the left panel have been placed in a random ord…" at bounding box center [224, 140] width 425 height 235
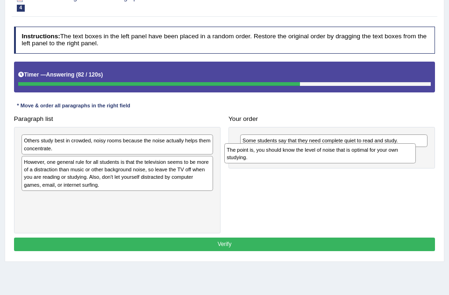
drag, startPoint x: 126, startPoint y: 144, endPoint x: 370, endPoint y: 159, distance: 244.1
click at [370, 159] on div "The point is, you should know the level of noise that is optimal for your own s…" at bounding box center [319, 153] width 191 height 20
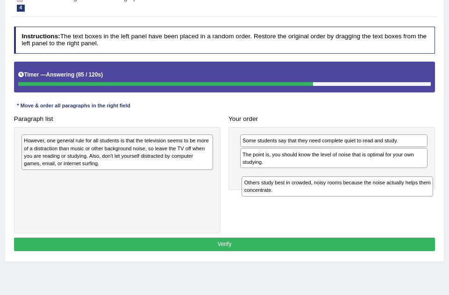
drag, startPoint x: 166, startPoint y: 145, endPoint x: 425, endPoint y: 196, distance: 264.6
click at [425, 196] on div "Paragraph list Others study best in crowded, noisy rooms because the noise actu…" at bounding box center [224, 172] width 429 height 121
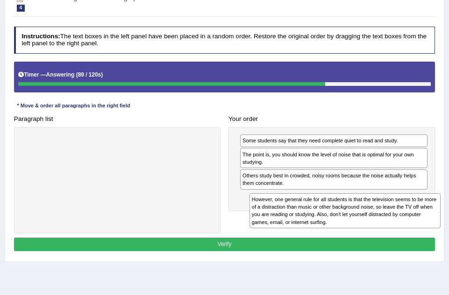
drag, startPoint x: 168, startPoint y: 153, endPoint x: 437, endPoint y: 226, distance: 279.4
click at [437, 226] on div "However, one general rule for all students is that the television seems to be m…" at bounding box center [344, 210] width 191 height 35
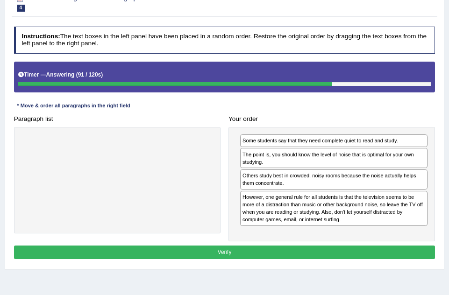
click at [361, 252] on button "Verify" at bounding box center [224, 252] width 421 height 14
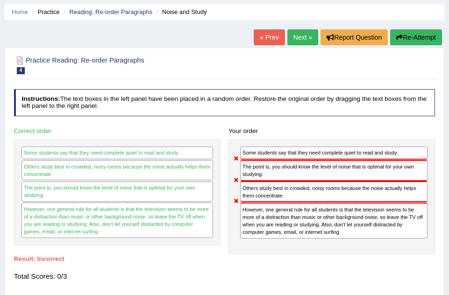
scroll to position [19, 0]
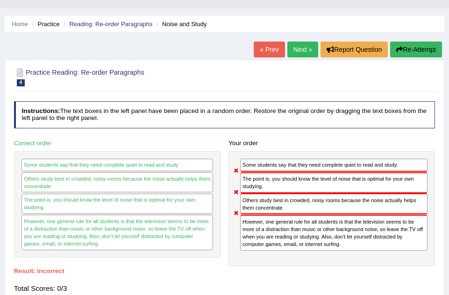
click at [298, 47] on link "Next »" at bounding box center [302, 50] width 31 height 16
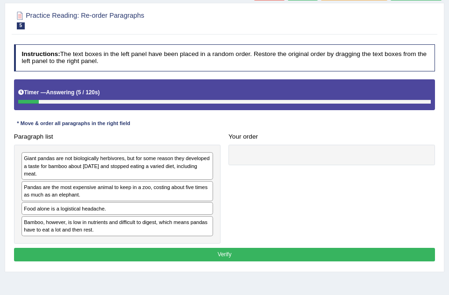
scroll to position [93, 0]
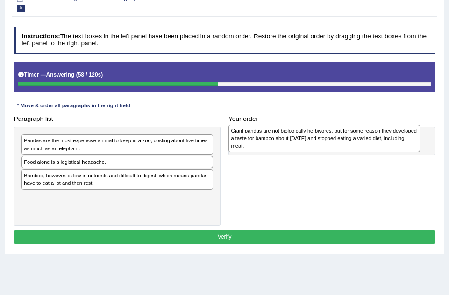
drag, startPoint x: 82, startPoint y: 149, endPoint x: 327, endPoint y: 141, distance: 245.6
click at [327, 141] on div "Giant pandas are not biologically herbivores, but for some reason they develope…" at bounding box center [323, 139] width 191 height 28
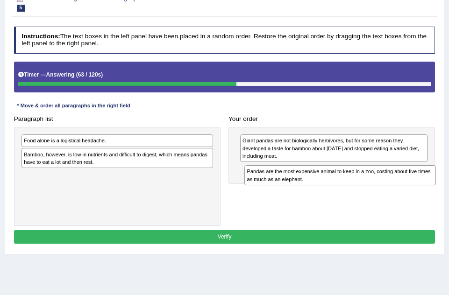
drag, startPoint x: 89, startPoint y: 145, endPoint x: 353, endPoint y: 185, distance: 267.2
click at [353, 185] on div "Pandas are the most expensive animal to keep in a zoo, costing about five times…" at bounding box center [339, 175] width 191 height 20
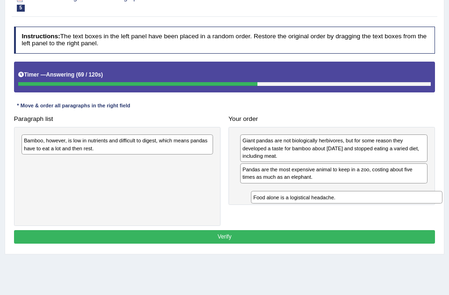
drag, startPoint x: 76, startPoint y: 143, endPoint x: 341, endPoint y: 215, distance: 274.7
click at [341, 215] on div "Paragraph list Food alone is a logistical headache. Bamboo, however, is low in …" at bounding box center [224, 169] width 429 height 114
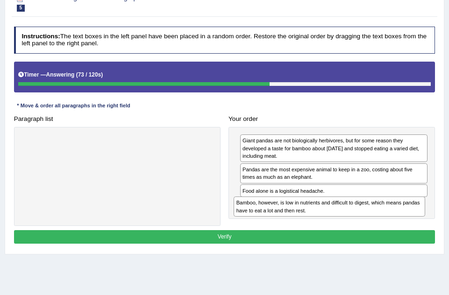
drag, startPoint x: 123, startPoint y: 146, endPoint x: 379, endPoint y: 227, distance: 268.3
click at [379, 227] on div "Instructions: The text boxes in the left panel have been placed in a random ord…" at bounding box center [224, 136] width 425 height 227
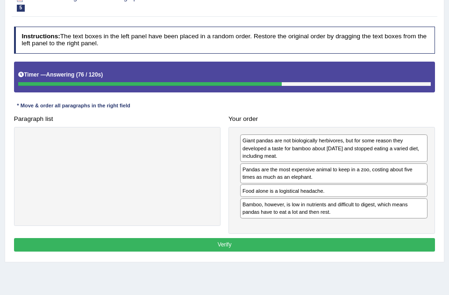
click at [280, 244] on button "Verify" at bounding box center [224, 245] width 421 height 14
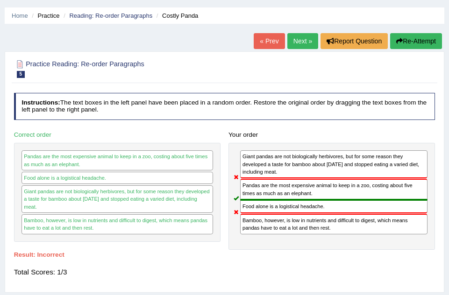
scroll to position [19, 0]
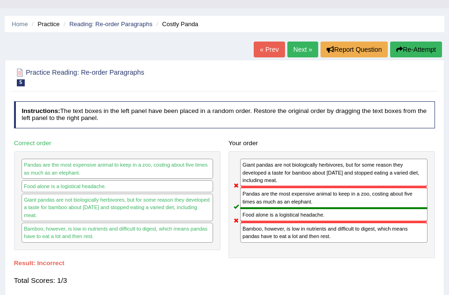
click at [415, 48] on button "Re-Attempt" at bounding box center [416, 50] width 52 height 16
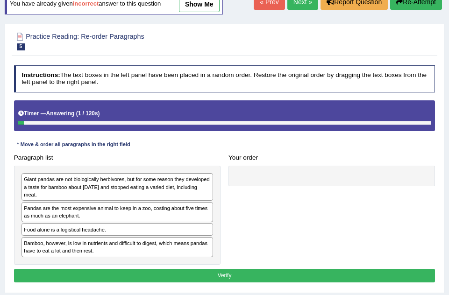
scroll to position [75, 0]
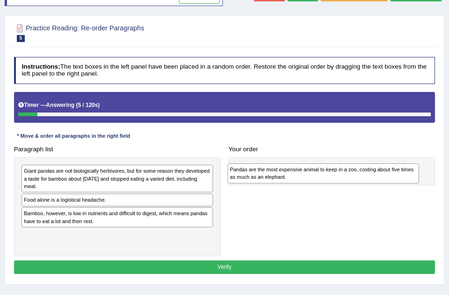
drag, startPoint x: 48, startPoint y: 202, endPoint x: 295, endPoint y: 175, distance: 249.2
click at [295, 175] on div "Pandas are the most expensive animal to keep in a zoo, costing about five times…" at bounding box center [322, 173] width 191 height 20
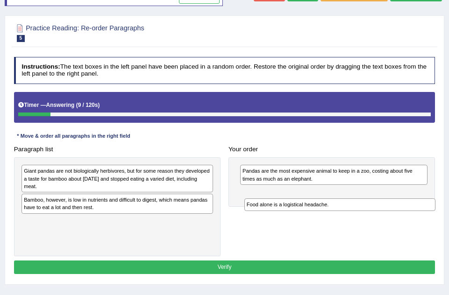
drag, startPoint x: 94, startPoint y: 200, endPoint x: 358, endPoint y: 211, distance: 263.5
click at [358, 214] on div "Paragraph list Giant pandas are not biologically herbivores, but for some reaso…" at bounding box center [224, 199] width 429 height 114
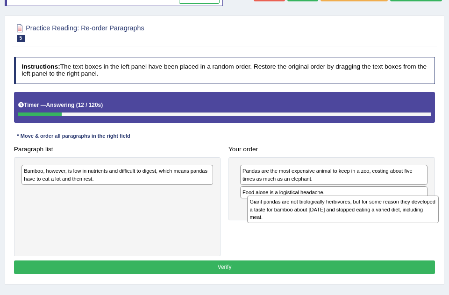
drag, startPoint x: 174, startPoint y: 186, endPoint x: 436, endPoint y: 227, distance: 265.9
click at [436, 227] on div "Paragraph list Giant pandas are not biologically herbivores, but for some reaso…" at bounding box center [224, 199] width 429 height 114
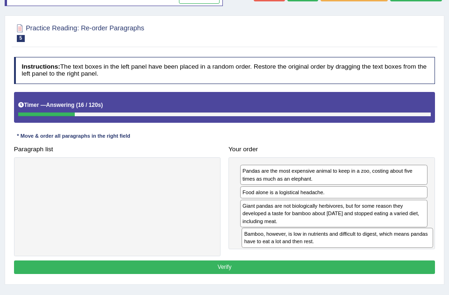
drag, startPoint x: 181, startPoint y: 177, endPoint x: 442, endPoint y: 255, distance: 272.3
click at [442, 255] on div "Practice Reading: Re-order Paragraphs 5 Costly Panda Instructions: The text box…" at bounding box center [224, 149] width 439 height 269
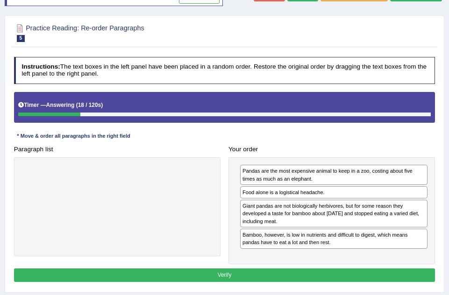
click at [336, 276] on button "Verify" at bounding box center [224, 275] width 421 height 14
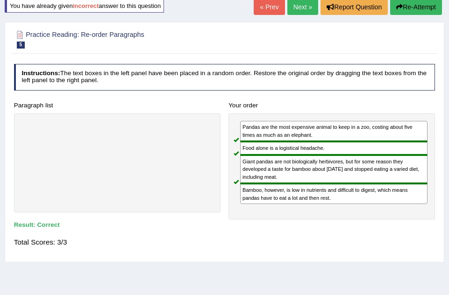
scroll to position [56, 0]
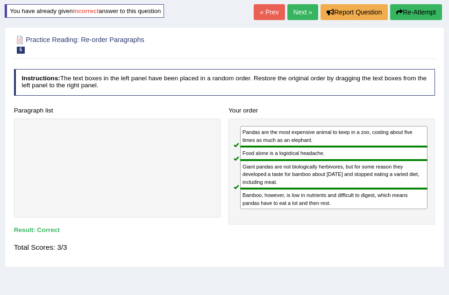
click at [300, 12] on link "Next »" at bounding box center [302, 12] width 31 height 16
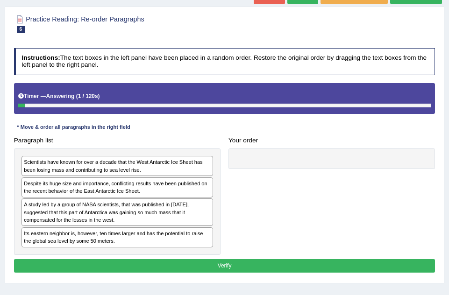
scroll to position [75, 0]
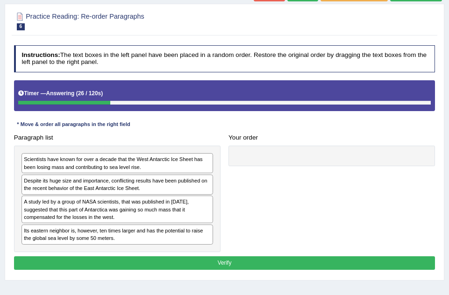
click at [144, 215] on div "A study led by a group of NASA scientists, that was published in [DATE], sugges…" at bounding box center [116, 210] width 191 height 28
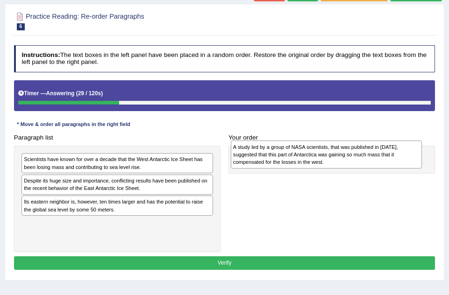
drag, startPoint x: 144, startPoint y: 215, endPoint x: 392, endPoint y: 162, distance: 253.3
click at [392, 162] on div "A study led by a group of NASA scientists, that was published in [DATE], sugges…" at bounding box center [326, 154] width 191 height 28
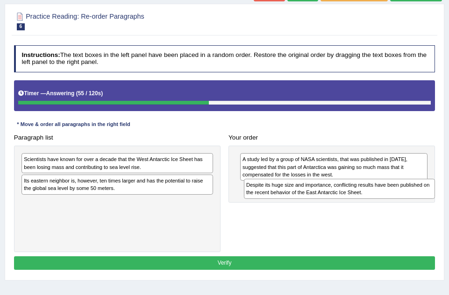
drag, startPoint x: 134, startPoint y: 183, endPoint x: 398, endPoint y: 196, distance: 263.6
click at [398, 196] on div "Despite its huge size and importance, conflicting results have been published o…" at bounding box center [339, 189] width 191 height 20
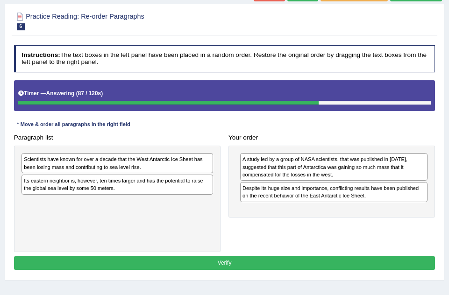
drag, startPoint x: 146, startPoint y: 188, endPoint x: 216, endPoint y: 204, distance: 71.4
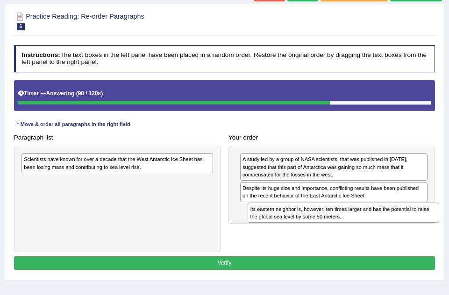
drag, startPoint x: 170, startPoint y: 183, endPoint x: 438, endPoint y: 224, distance: 271.0
click at [438, 224] on div "Paragraph list Scientists have known for over a decade that the West Antarctic …" at bounding box center [224, 191] width 429 height 121
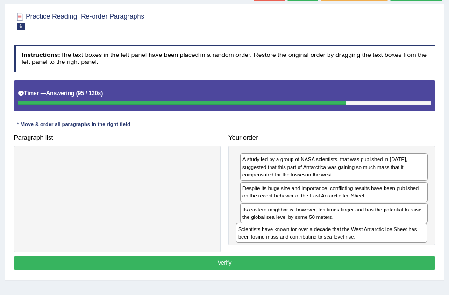
drag, startPoint x: 115, startPoint y: 161, endPoint x: 371, endPoint y: 248, distance: 270.2
click at [371, 248] on div "Paragraph list Scientists have known for over a decade that the West Antarctic …" at bounding box center [224, 191] width 429 height 121
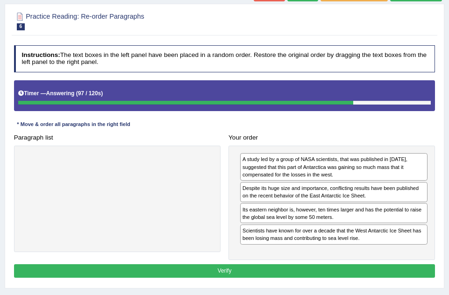
click at [338, 270] on button "Verify" at bounding box center [224, 271] width 421 height 14
